Goal: Transaction & Acquisition: Purchase product/service

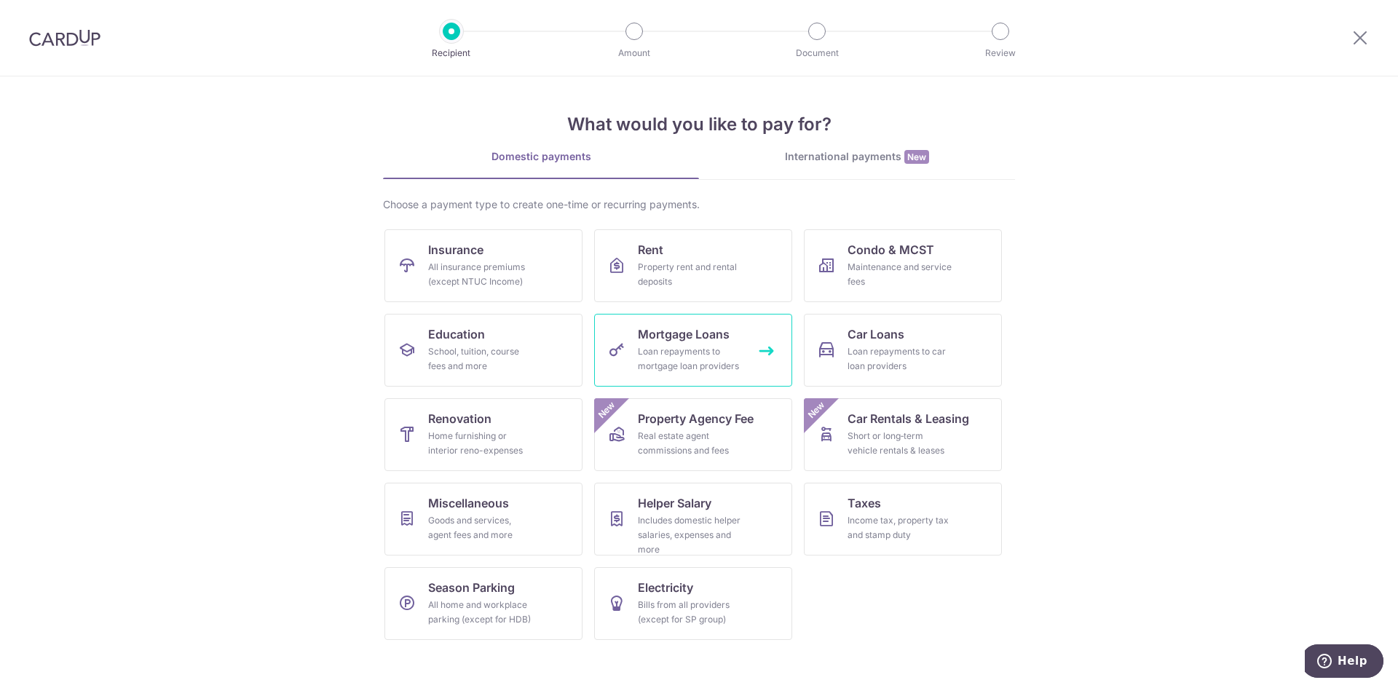
click at [695, 341] on span "Mortgage Loans" at bounding box center [684, 333] width 92 height 17
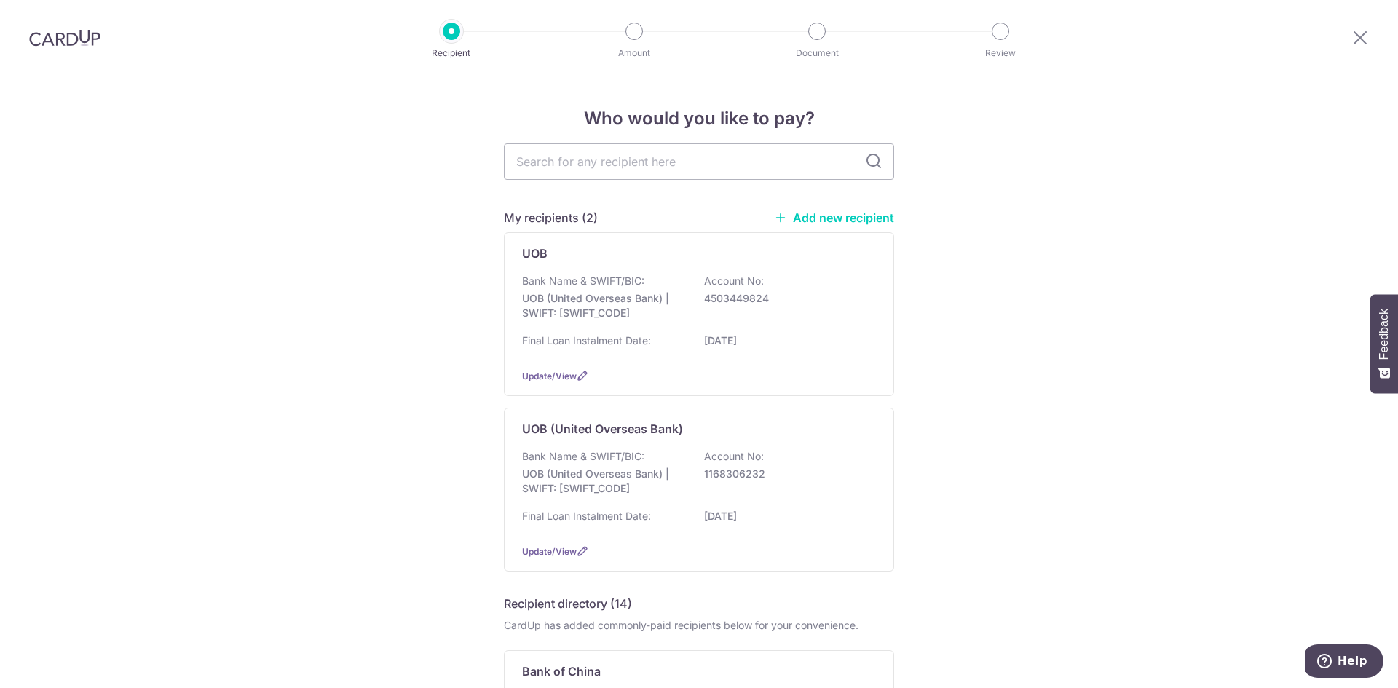
drag, startPoint x: 1108, startPoint y: 493, endPoint x: 982, endPoint y: 193, distance: 325.1
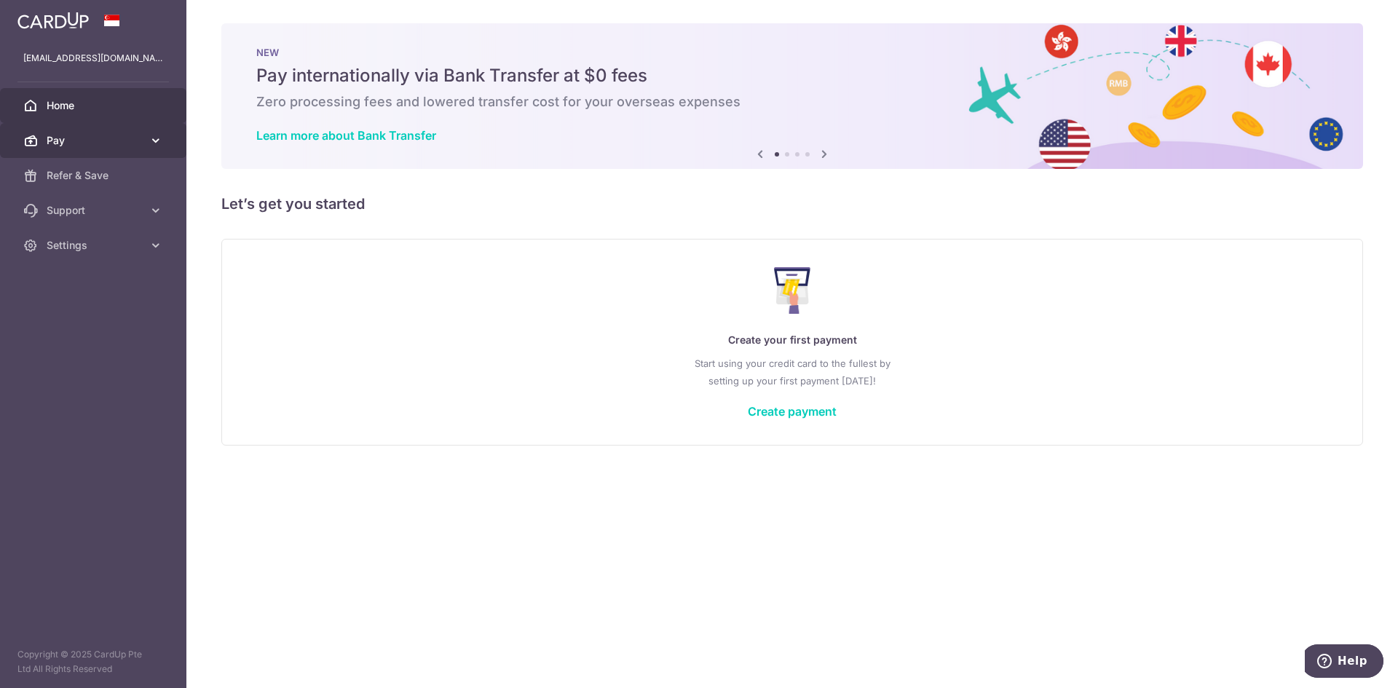
click at [141, 138] on span "Pay" at bounding box center [95, 140] width 96 height 15
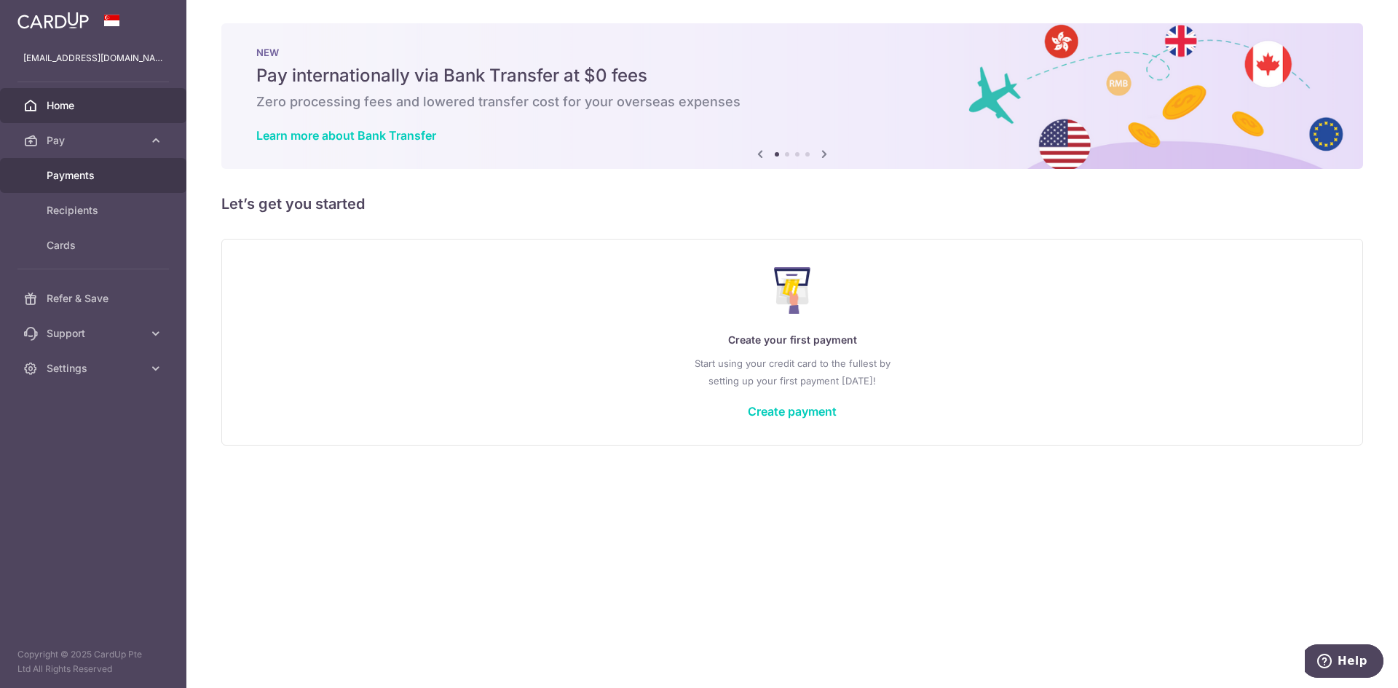
click at [92, 173] on span "Payments" at bounding box center [95, 175] width 96 height 15
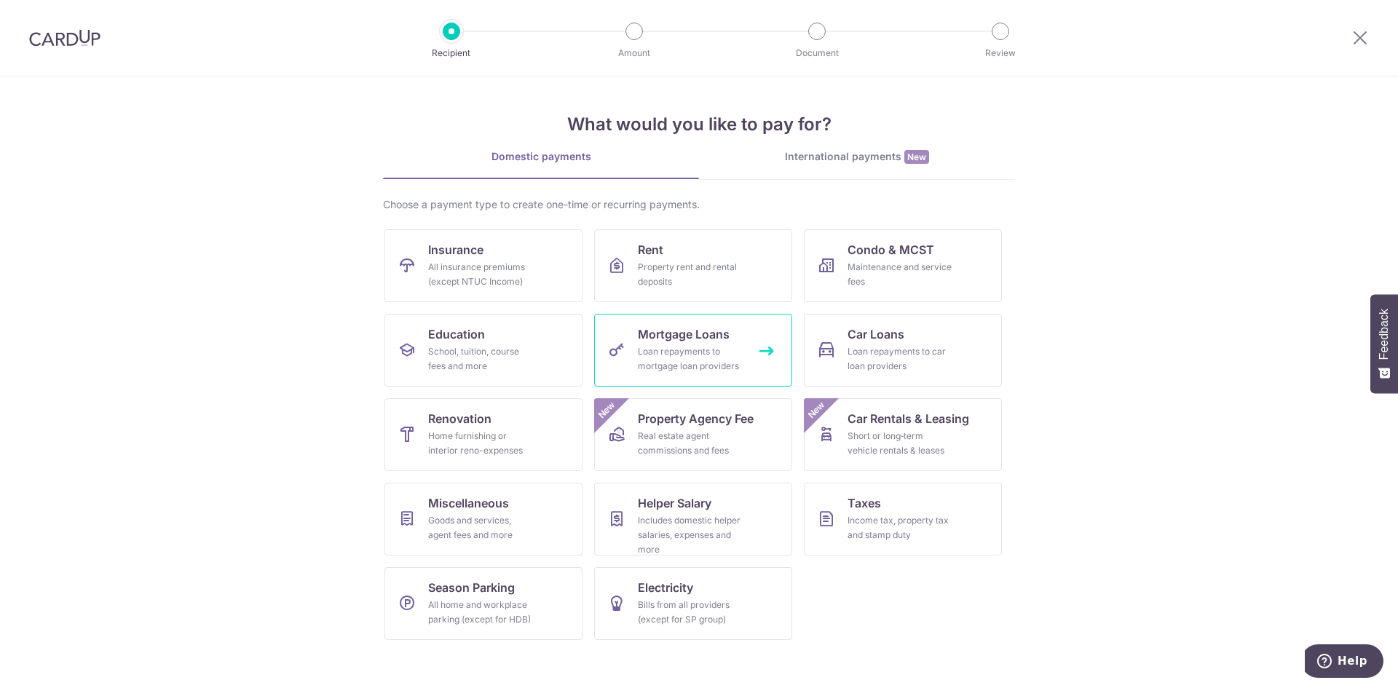
click at [655, 344] on link "Mortgage Loans Loan repayments to mortgage loan providers" at bounding box center [693, 350] width 198 height 73
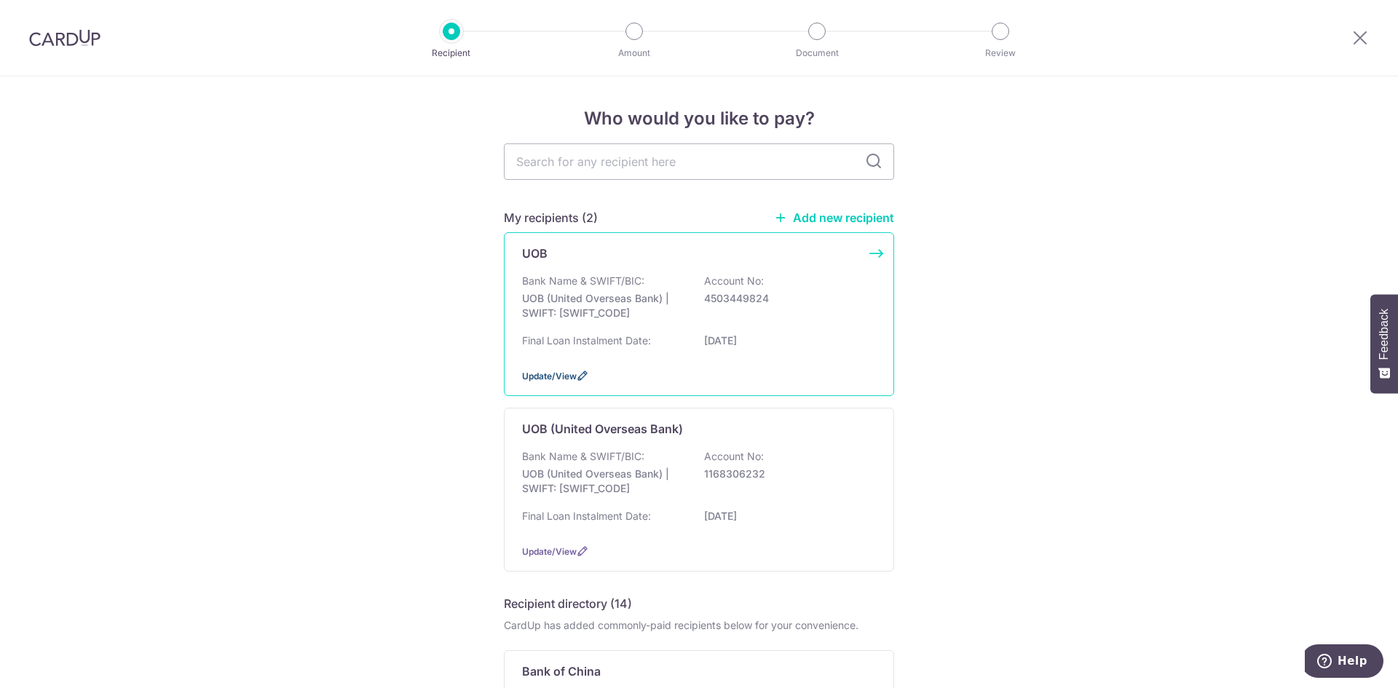
click at [542, 374] on span "Update/View" at bounding box center [549, 376] width 55 height 11
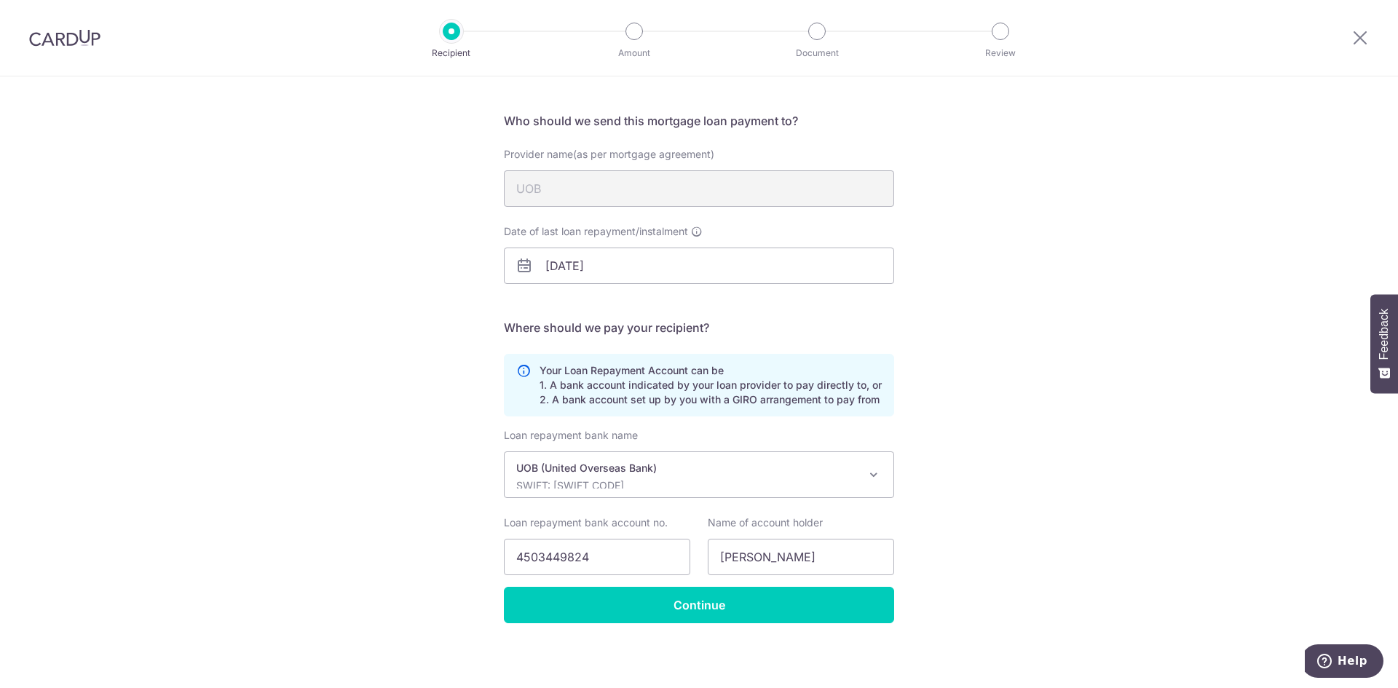
scroll to position [90, 0]
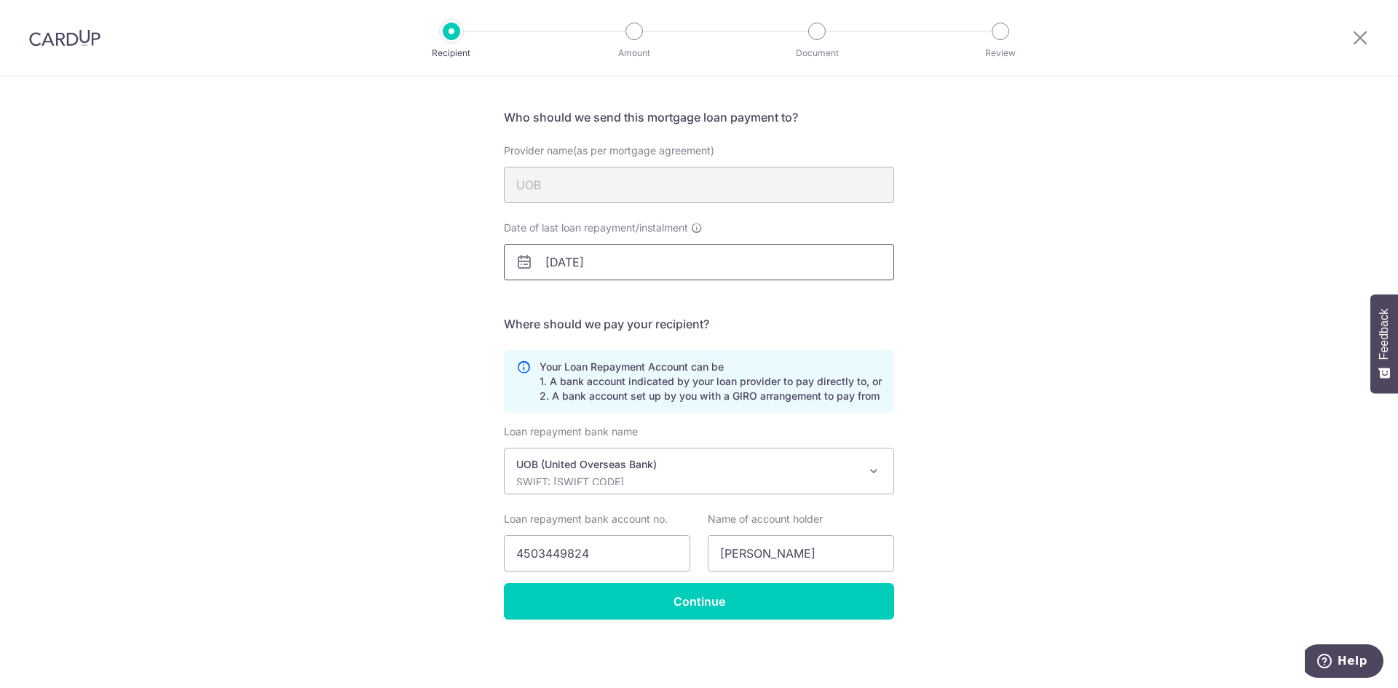
click at [616, 261] on input "[DATE]" at bounding box center [699, 262] width 390 height 36
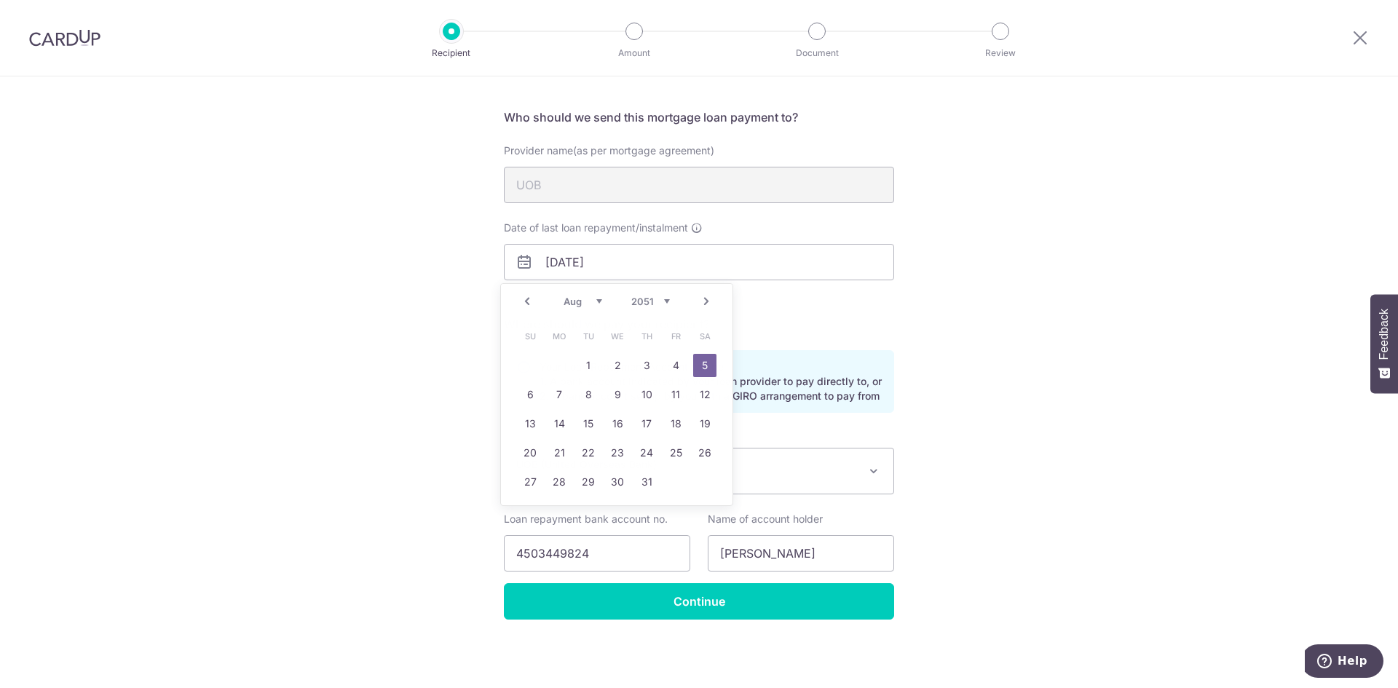
click at [679, 218] on div "Provider name(as per mortgage agreement) UOB" at bounding box center [699, 181] width 408 height 77
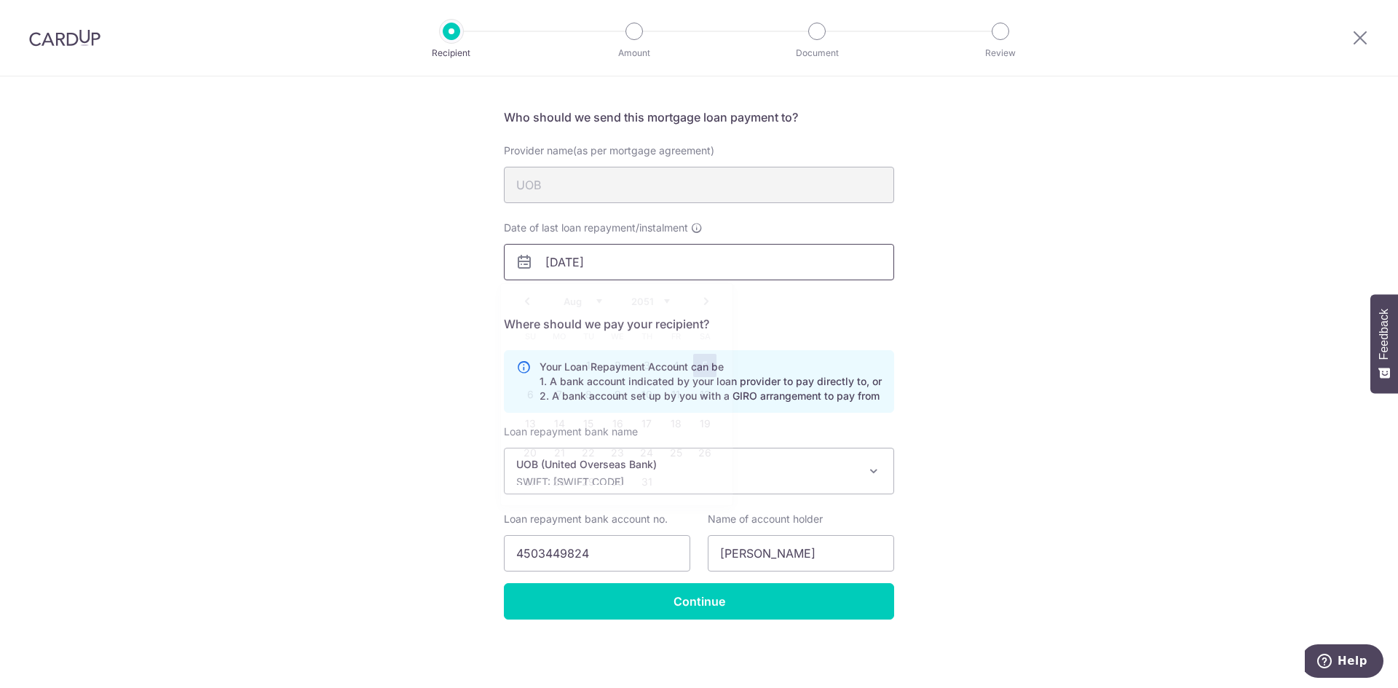
click at [553, 251] on input "05/08/2051" at bounding box center [699, 262] width 390 height 36
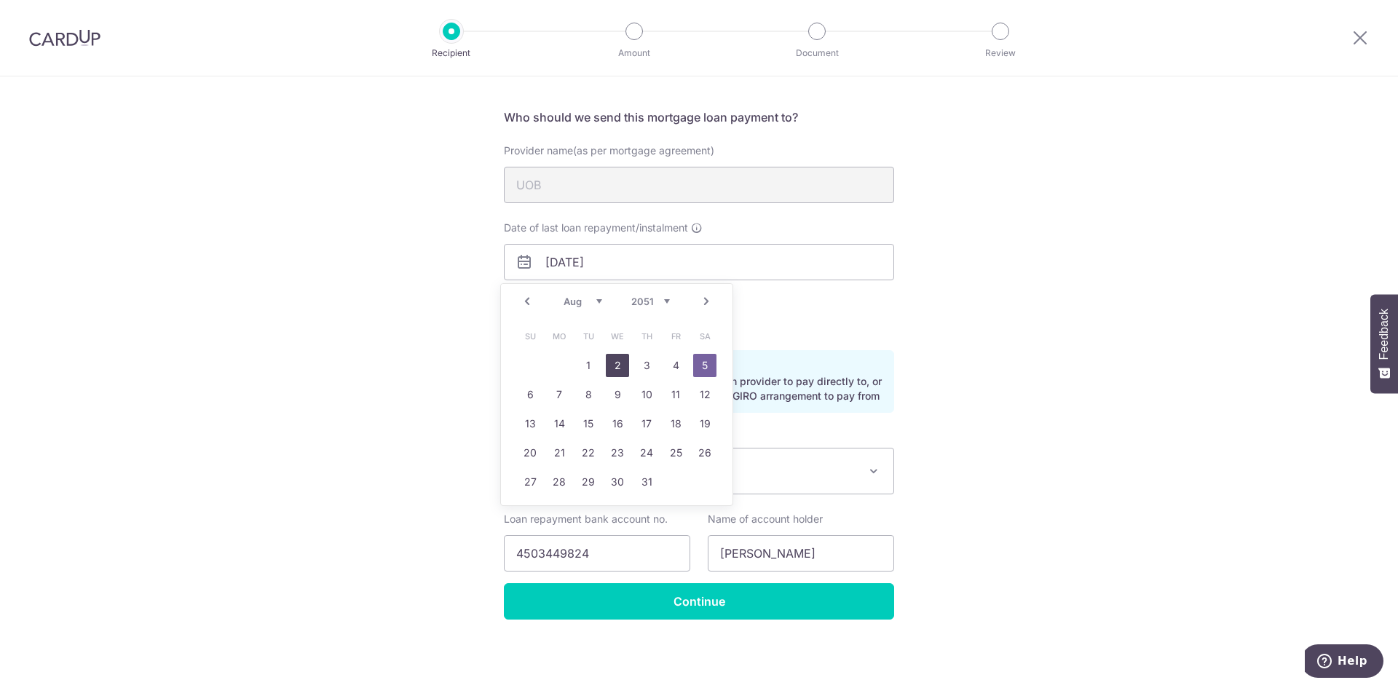
click at [622, 371] on link "2" at bounding box center [617, 365] width 23 height 23
type input "02/08/2051"
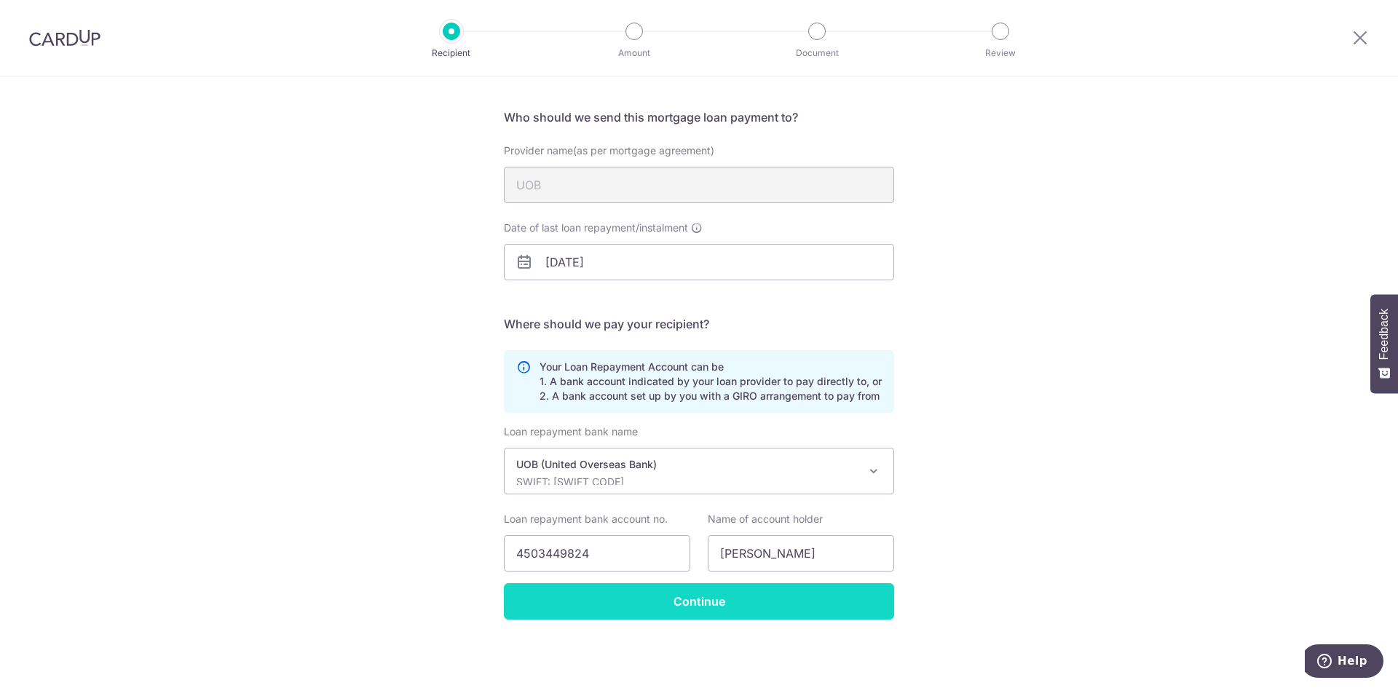
click at [719, 610] on input "Continue" at bounding box center [699, 601] width 390 height 36
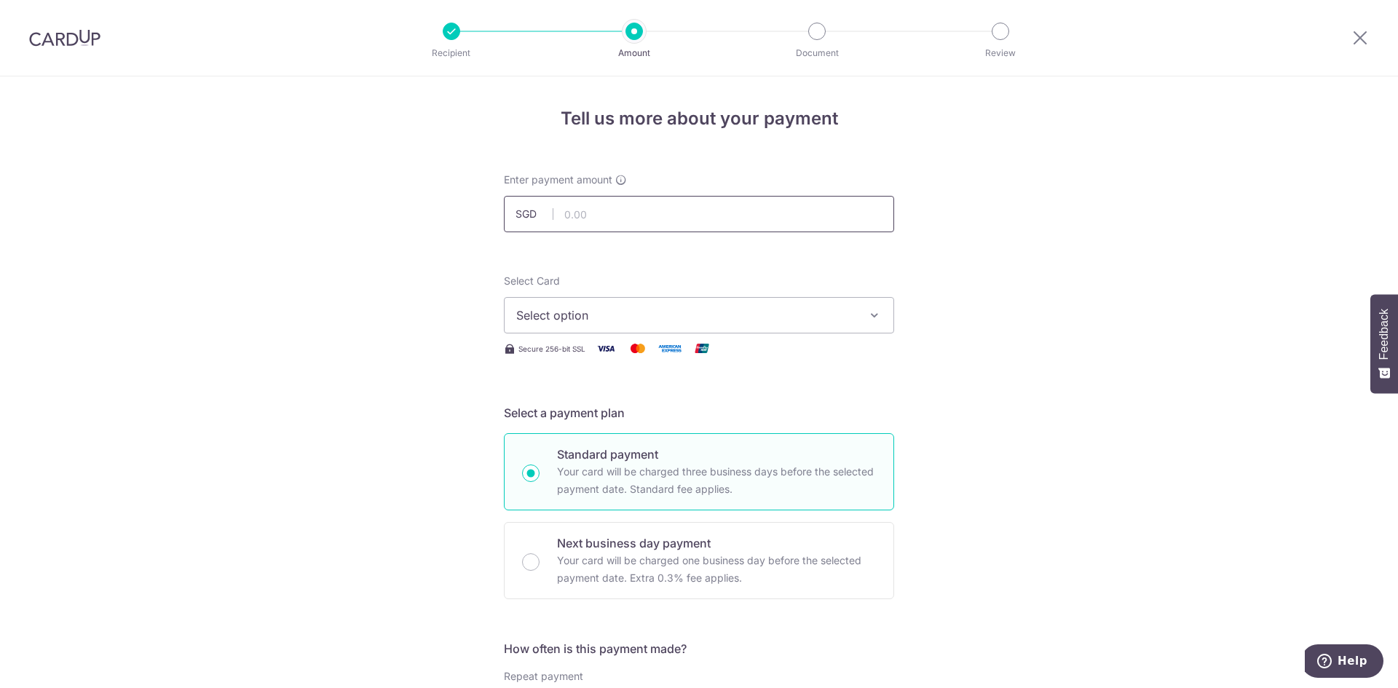
click at [622, 216] on input "text" at bounding box center [699, 214] width 390 height 36
click at [628, 216] on input "text" at bounding box center [699, 214] width 390 height 36
type input "1,001.00"
click at [620, 308] on span "Select option" at bounding box center [685, 315] width 339 height 17
click at [639, 352] on span "Add credit card" at bounding box center [711, 356] width 339 height 15
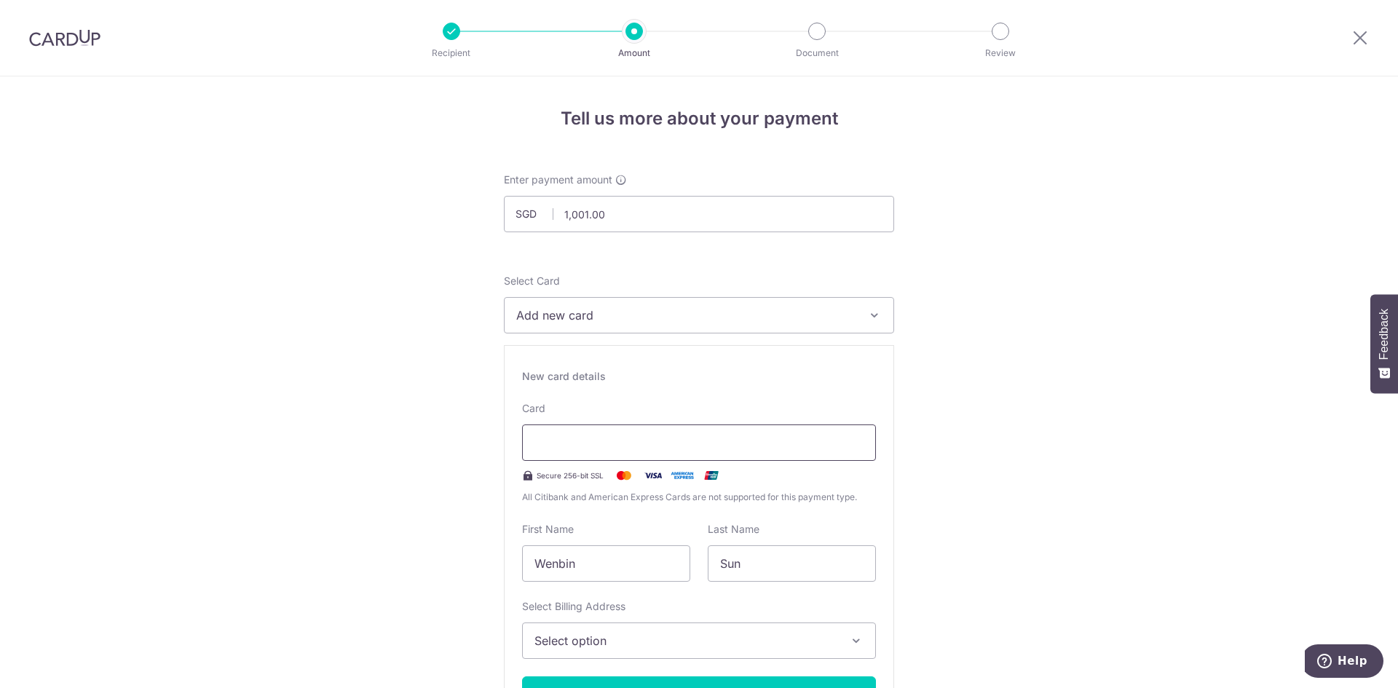
click at [633, 456] on div at bounding box center [699, 443] width 354 height 36
click at [303, 3] on div "Recipient Amount Document Review Tell us more about your payment Enter payment …" at bounding box center [699, 344] width 1398 height 688
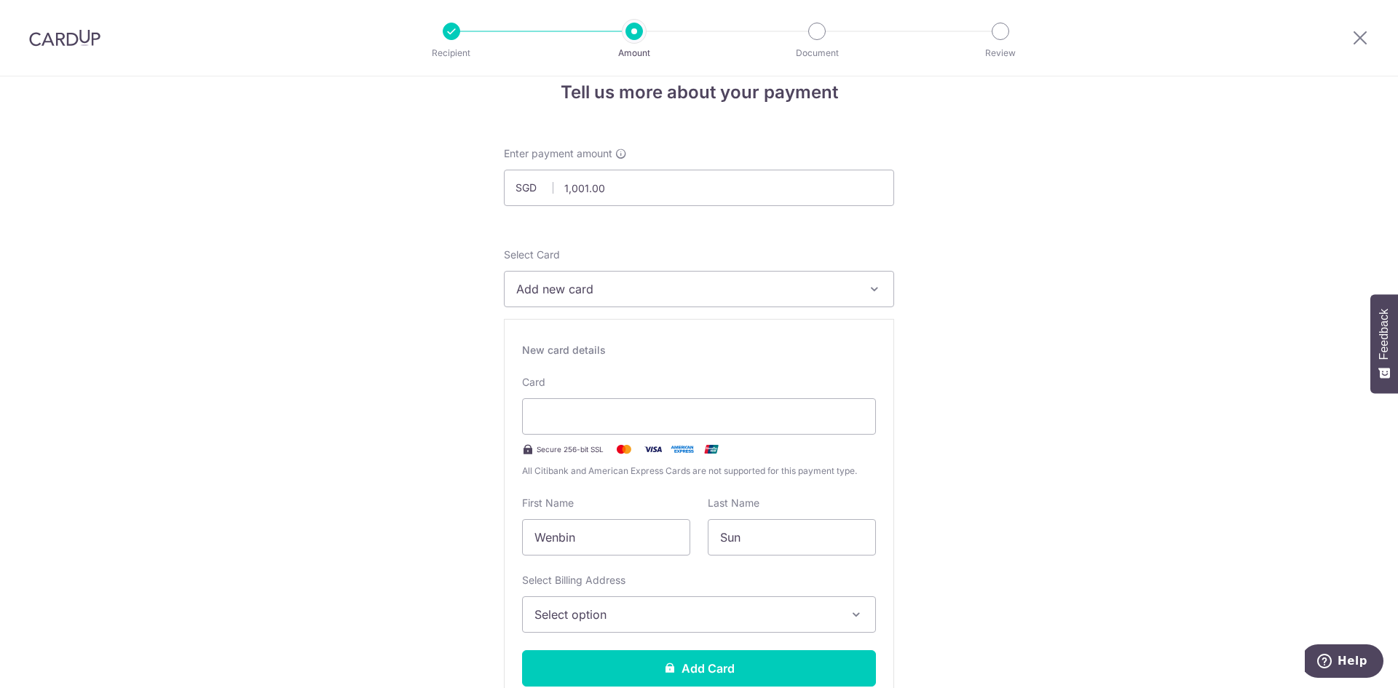
scroll to position [73, 0]
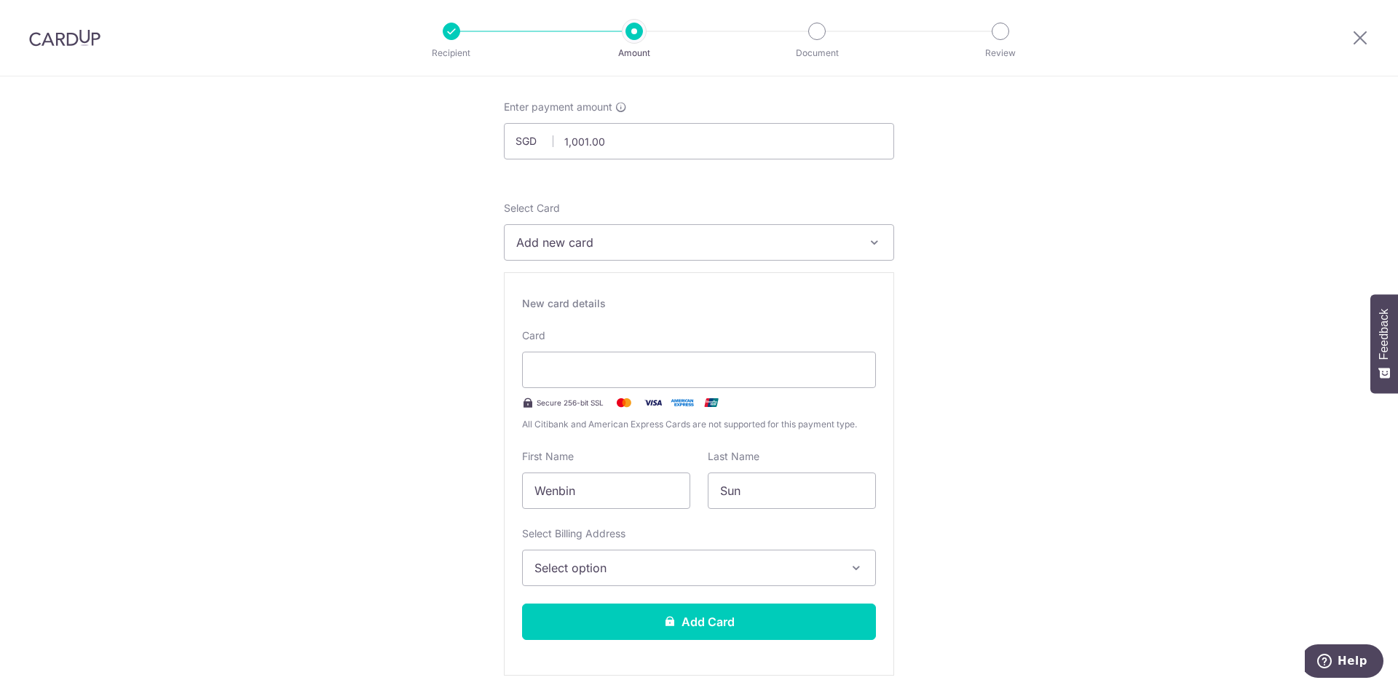
click at [682, 577] on button "Select option" at bounding box center [699, 568] width 354 height 36
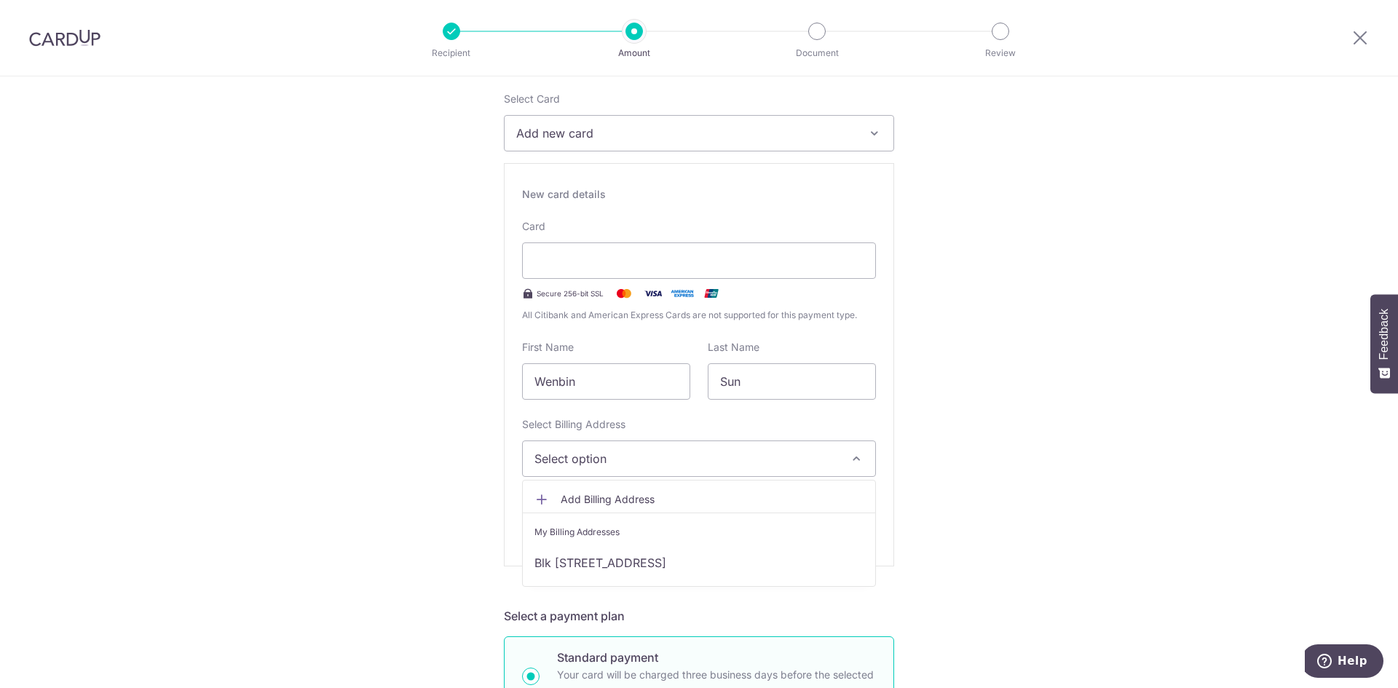
scroll to position [218, 0]
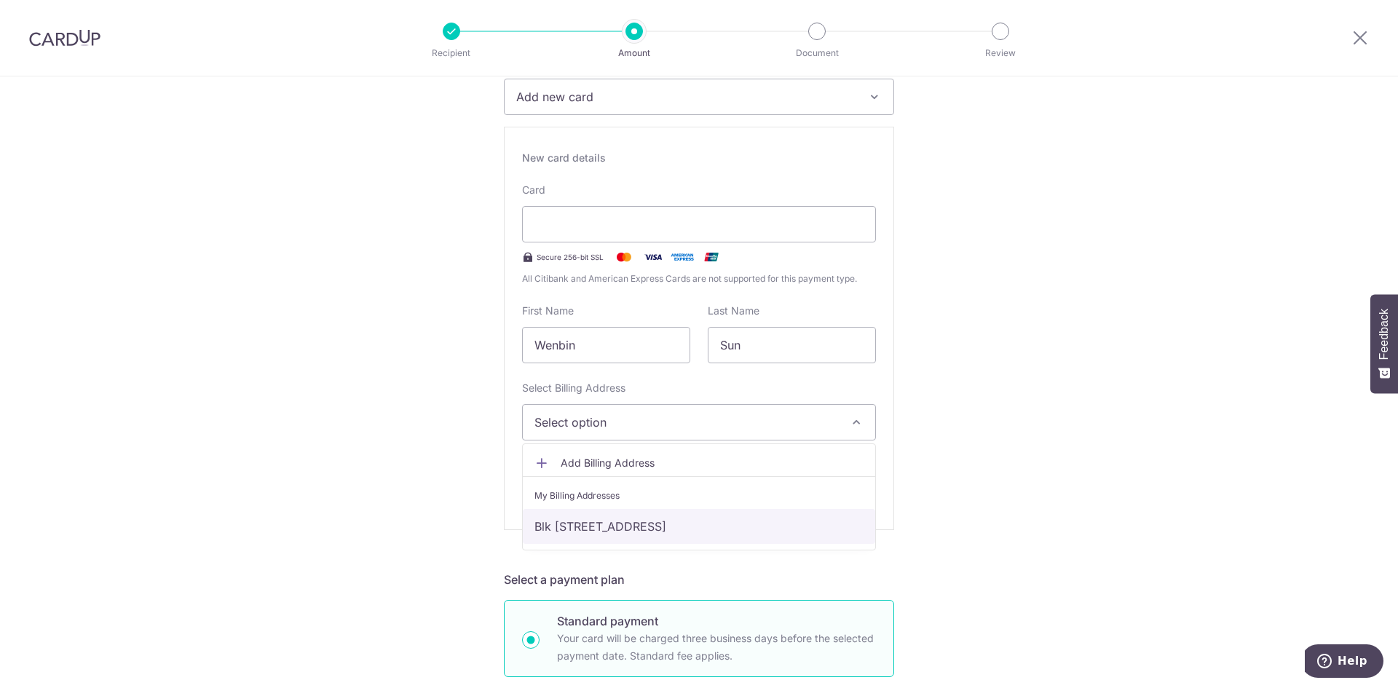
click at [741, 531] on link "Blk [STREET_ADDRESS]" at bounding box center [699, 526] width 352 height 35
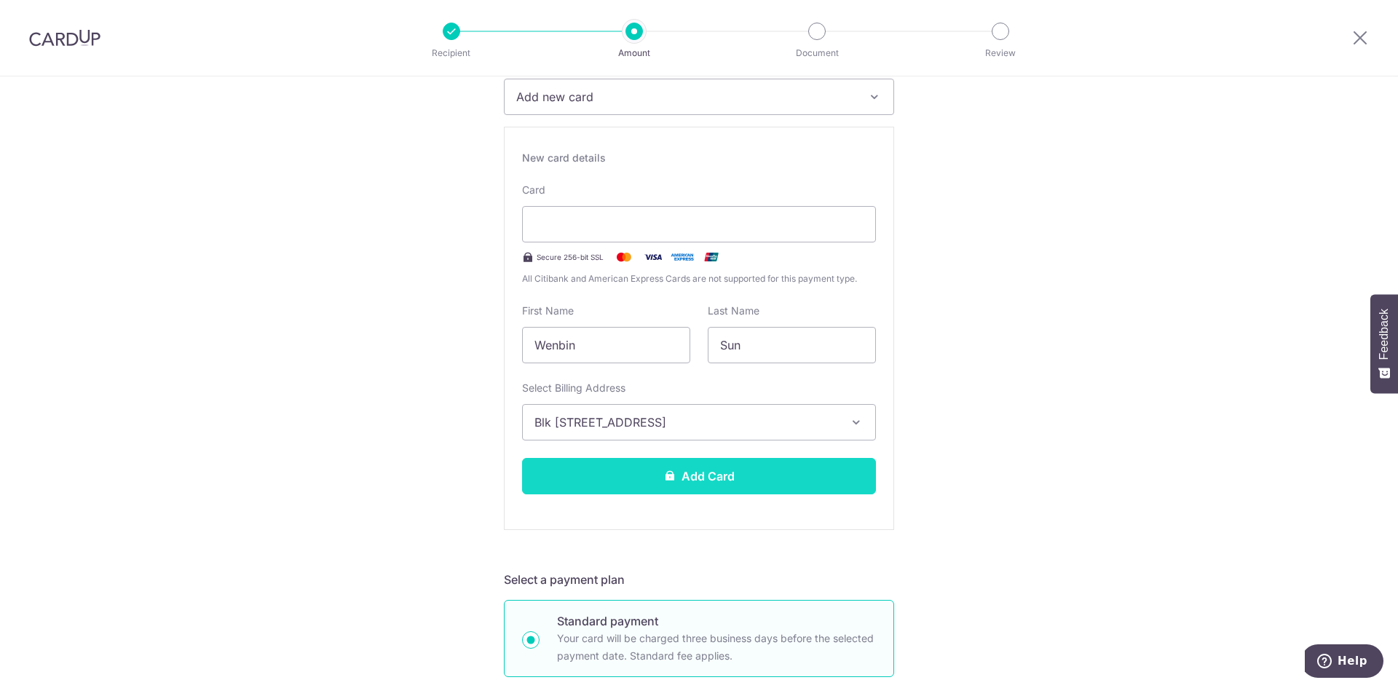
click at [748, 473] on button "Add Card" at bounding box center [699, 476] width 354 height 36
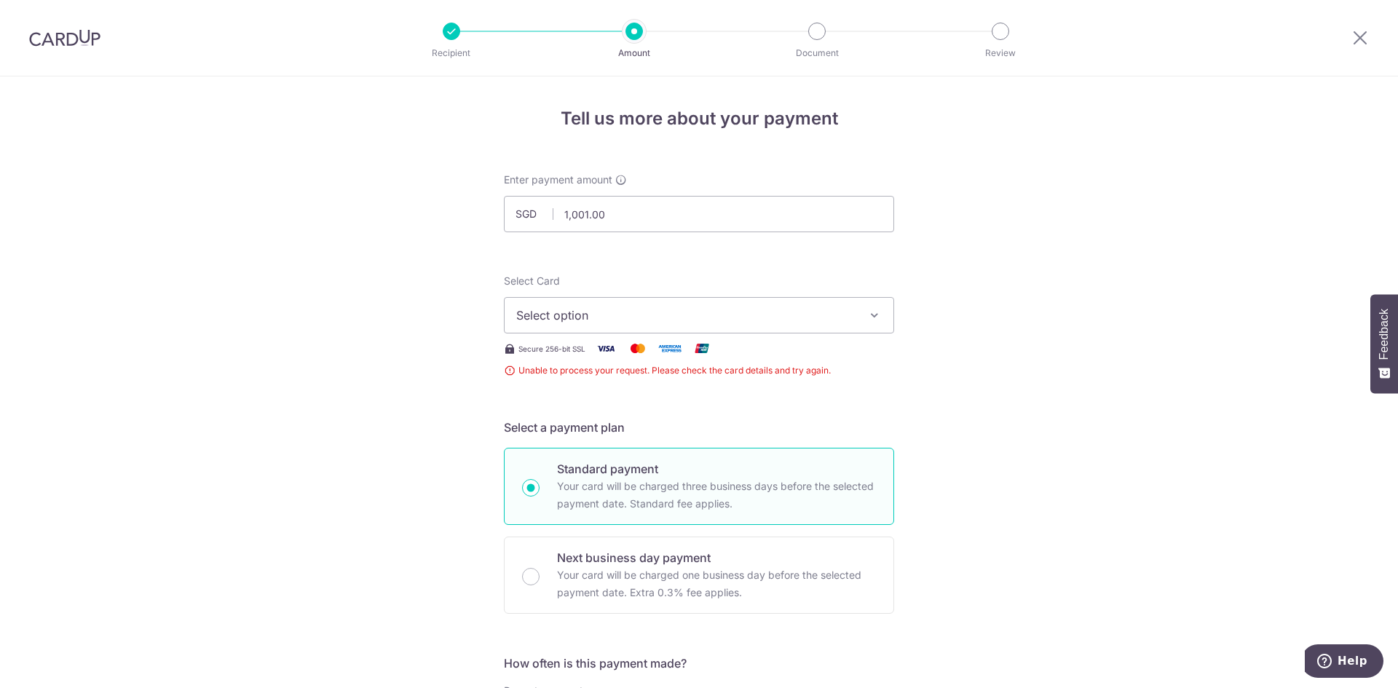
click at [676, 324] on button "Select option" at bounding box center [699, 315] width 390 height 36
click at [631, 362] on span "Add credit card" at bounding box center [711, 356] width 339 height 15
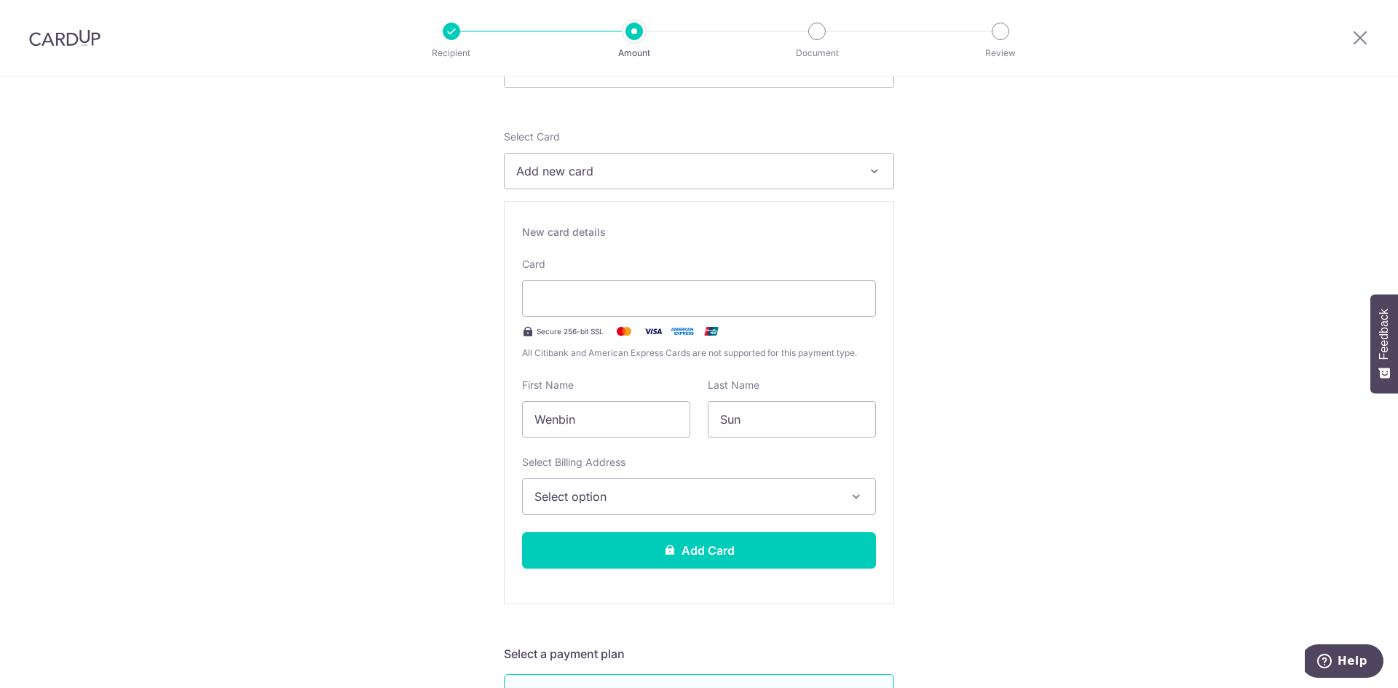
scroll to position [146, 0]
click at [600, 483] on button "Select option" at bounding box center [699, 495] width 354 height 36
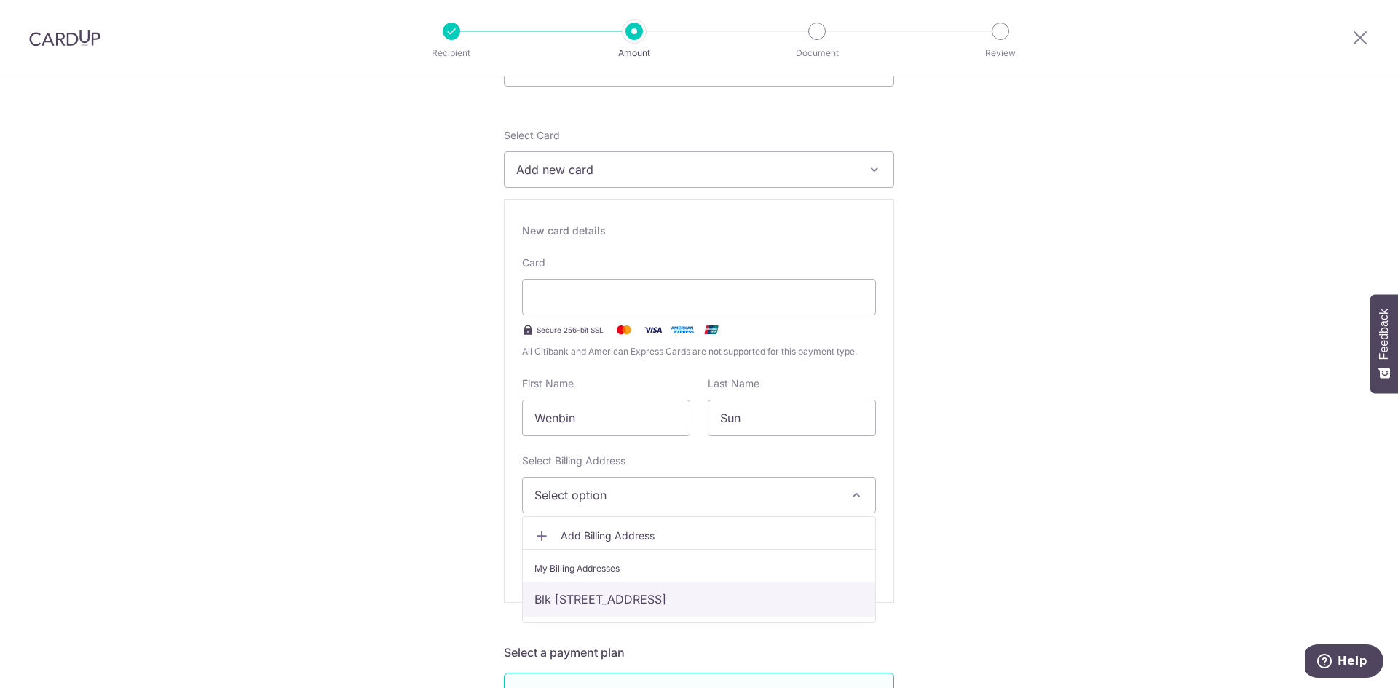
drag, startPoint x: 619, startPoint y: 595, endPoint x: 619, endPoint y: 583, distance: 12.4
click at [619, 595] on link "Blk [STREET_ADDRESS]" at bounding box center [699, 599] width 352 height 35
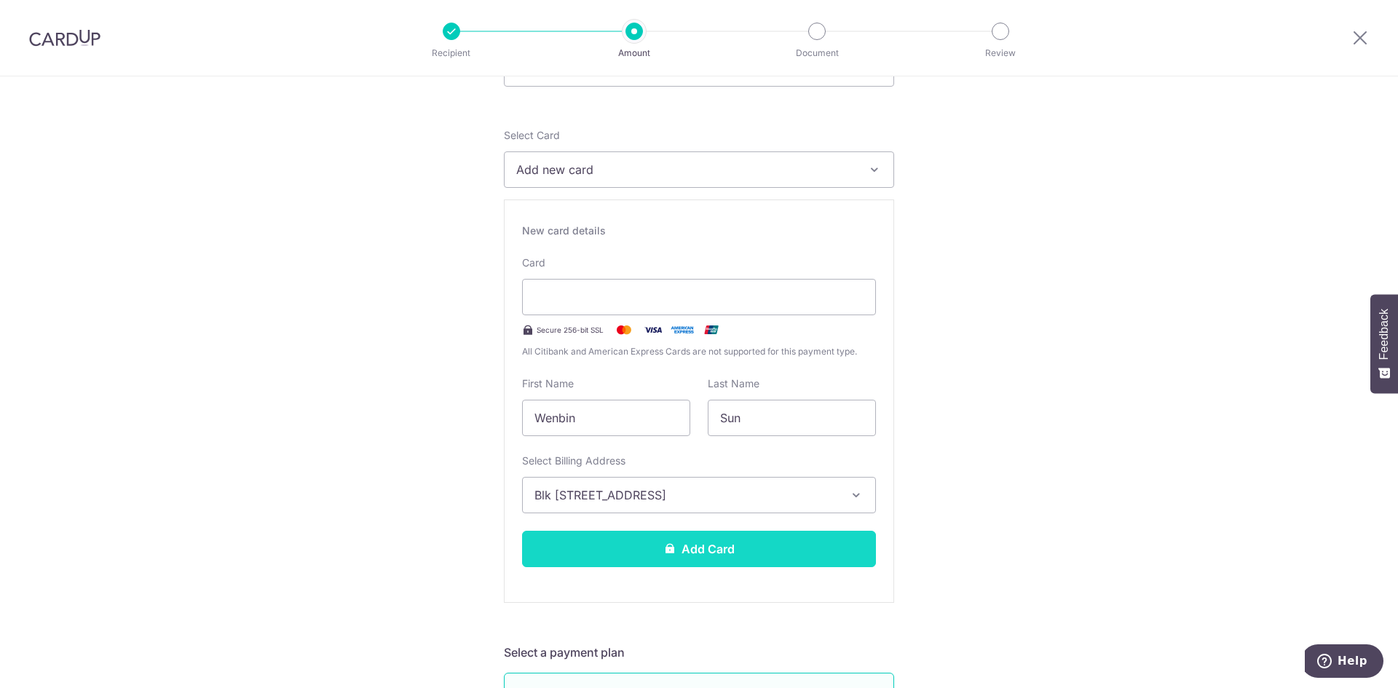
click at [634, 540] on button "Add Card" at bounding box center [699, 549] width 354 height 36
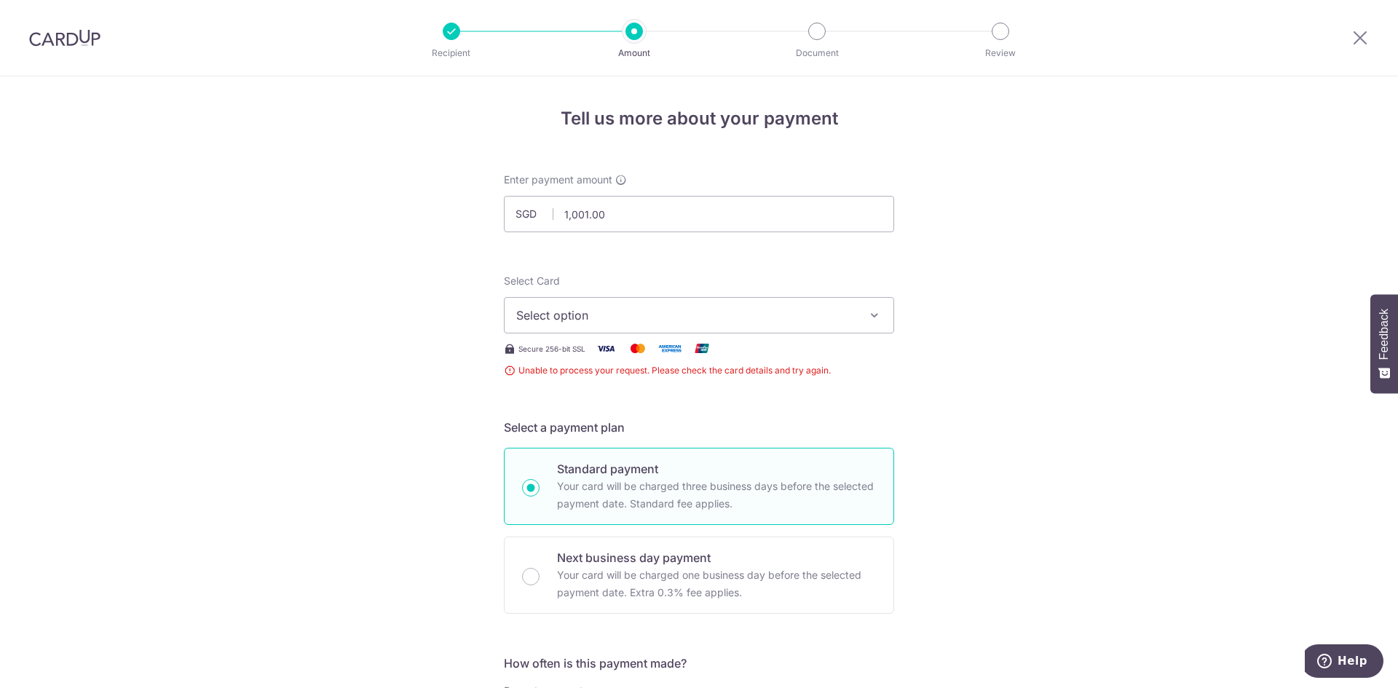
scroll to position [287, 0]
